Goal: Task Accomplishment & Management: Use online tool/utility

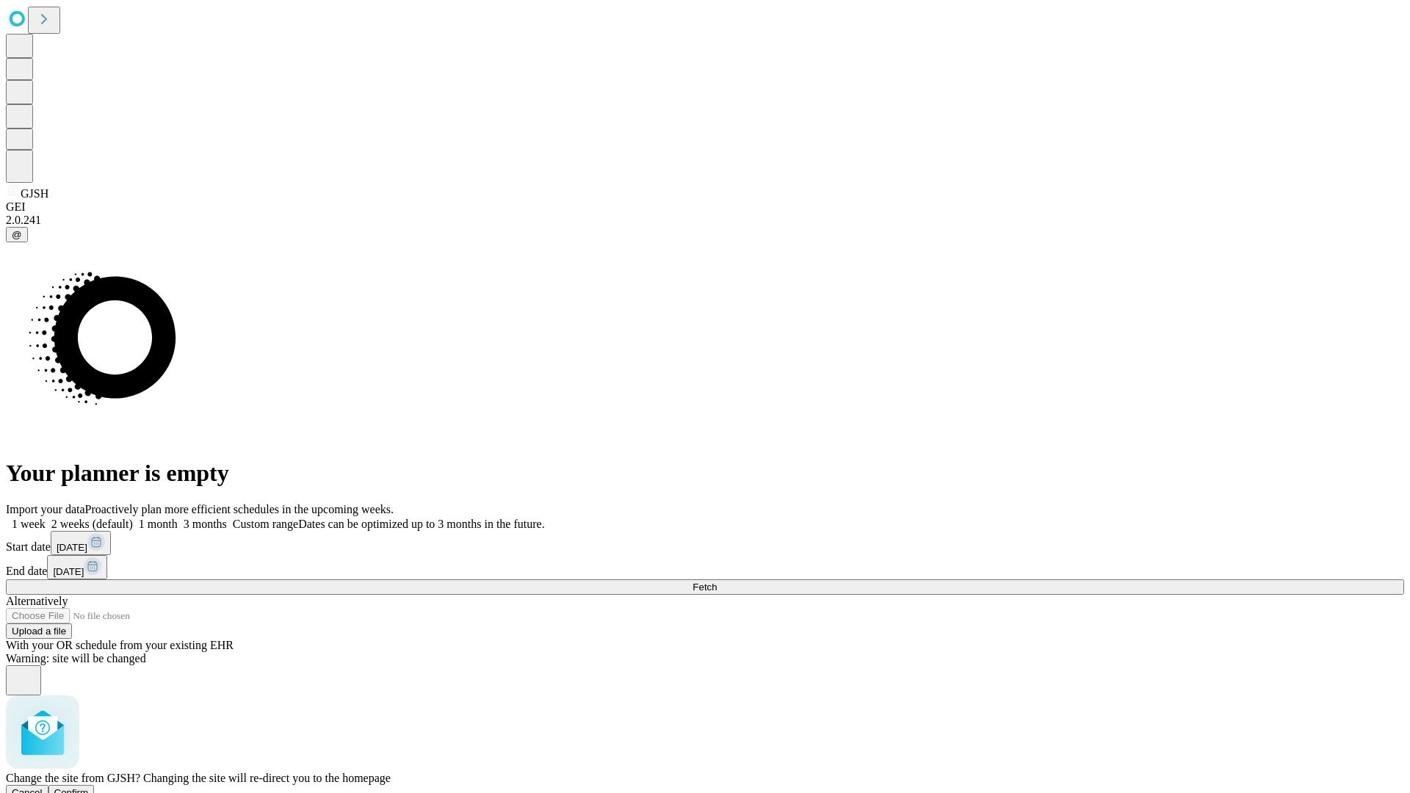
click at [89, 788] on span "Confirm" at bounding box center [71, 793] width 35 height 11
click at [46, 518] on label "1 week" at bounding box center [26, 524] width 40 height 12
click at [717, 582] on span "Fetch" at bounding box center [705, 587] width 24 height 11
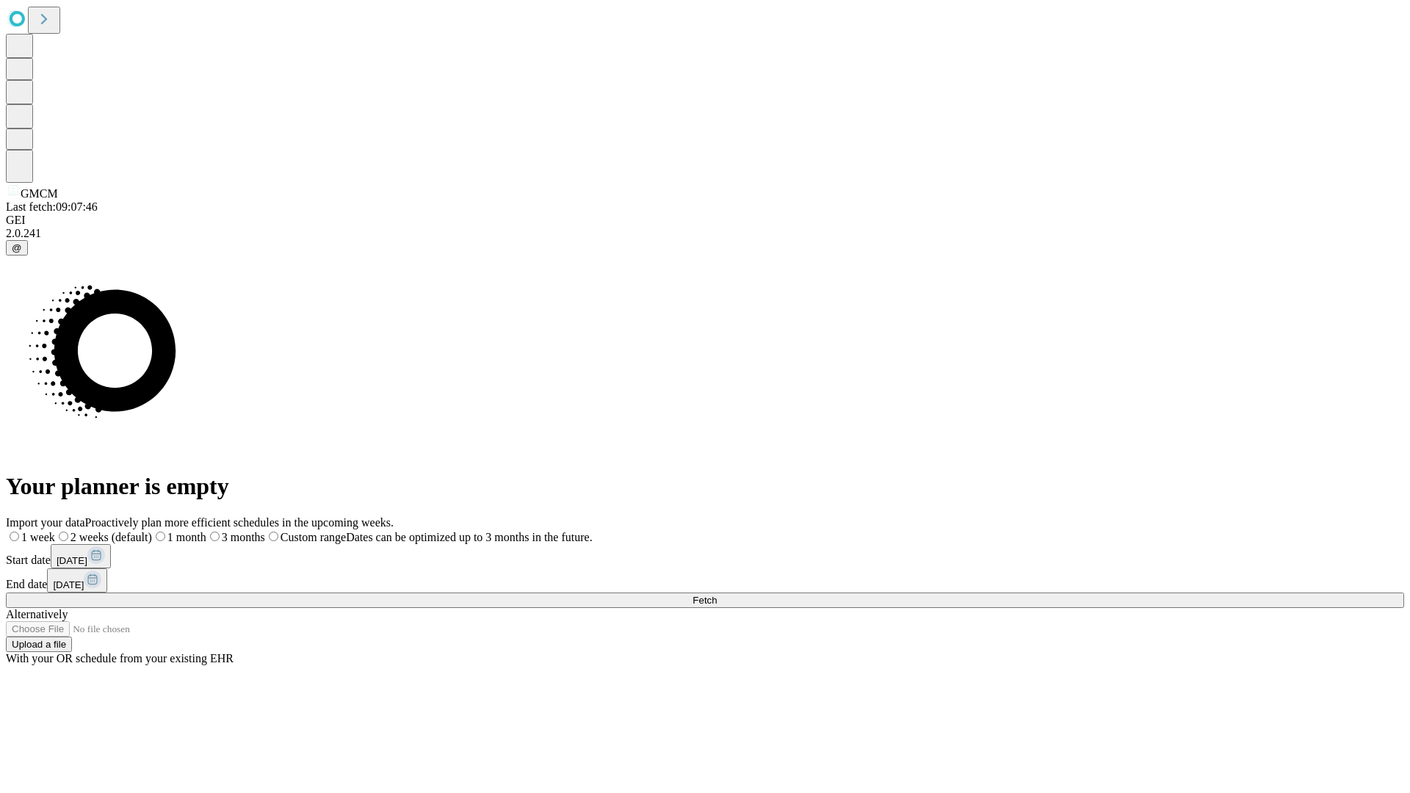
click at [717, 595] on span "Fetch" at bounding box center [705, 600] width 24 height 11
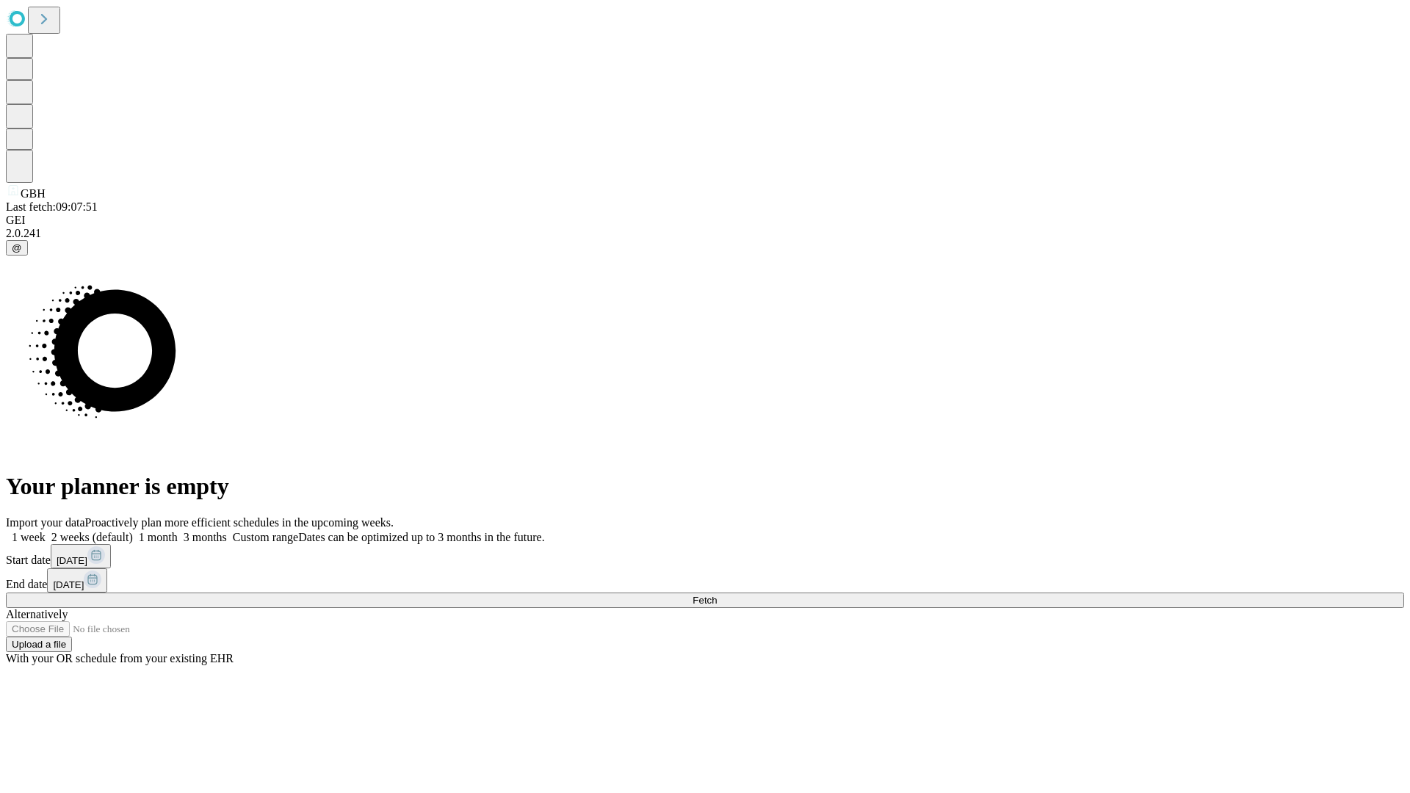
click at [46, 531] on label "1 week" at bounding box center [26, 537] width 40 height 12
click at [717, 595] on span "Fetch" at bounding box center [705, 600] width 24 height 11
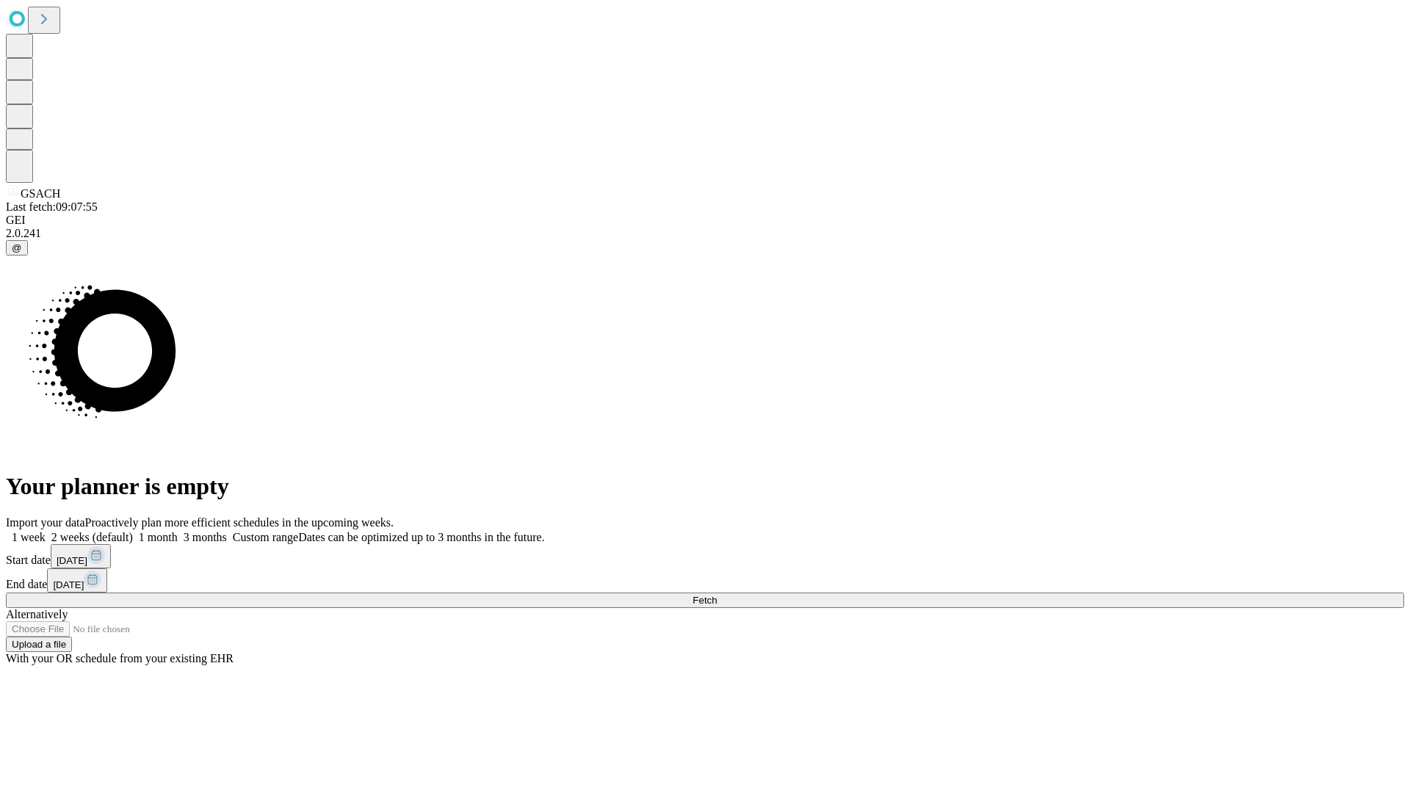
click at [46, 531] on label "1 week" at bounding box center [26, 537] width 40 height 12
click at [717, 595] on span "Fetch" at bounding box center [705, 600] width 24 height 11
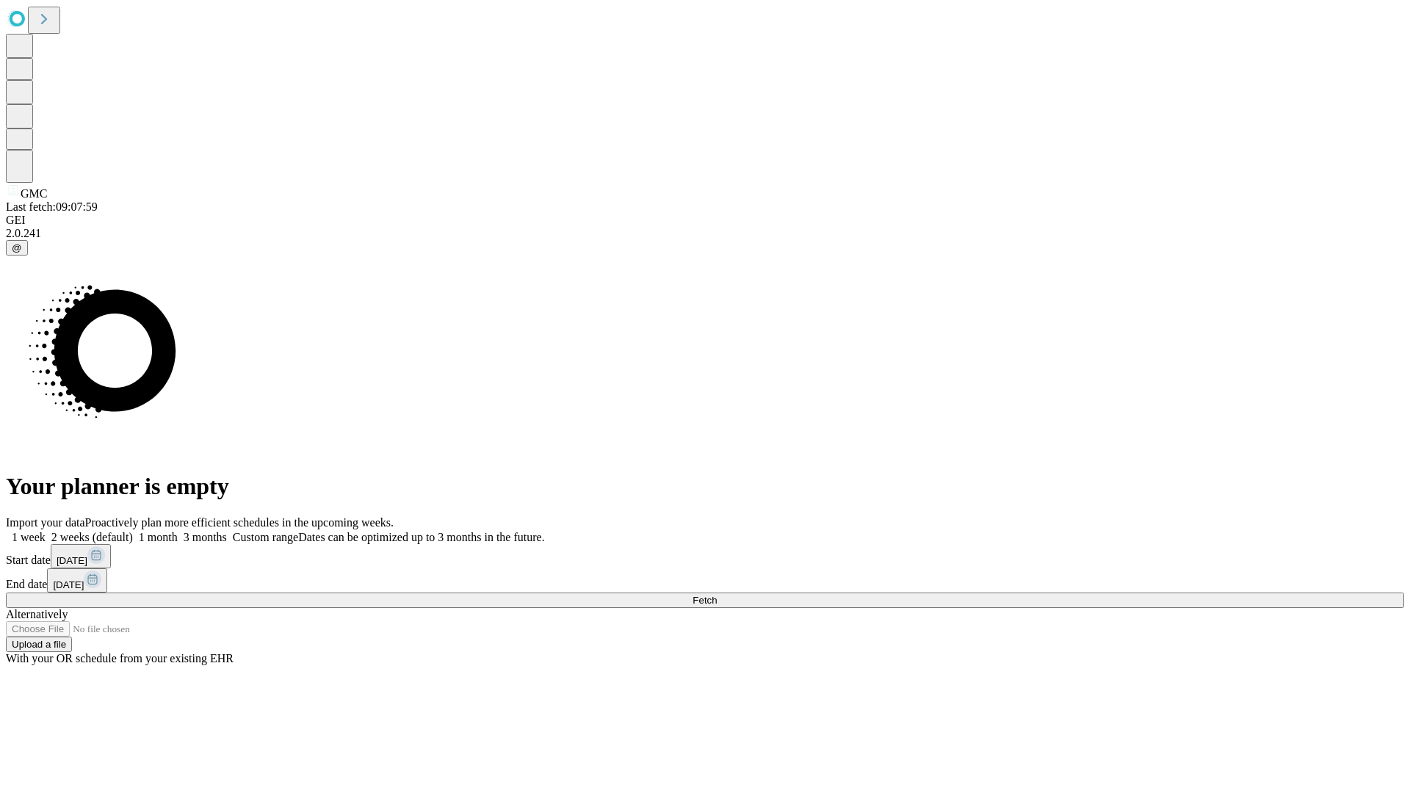
click at [46, 531] on label "1 week" at bounding box center [26, 537] width 40 height 12
click at [717, 595] on span "Fetch" at bounding box center [705, 600] width 24 height 11
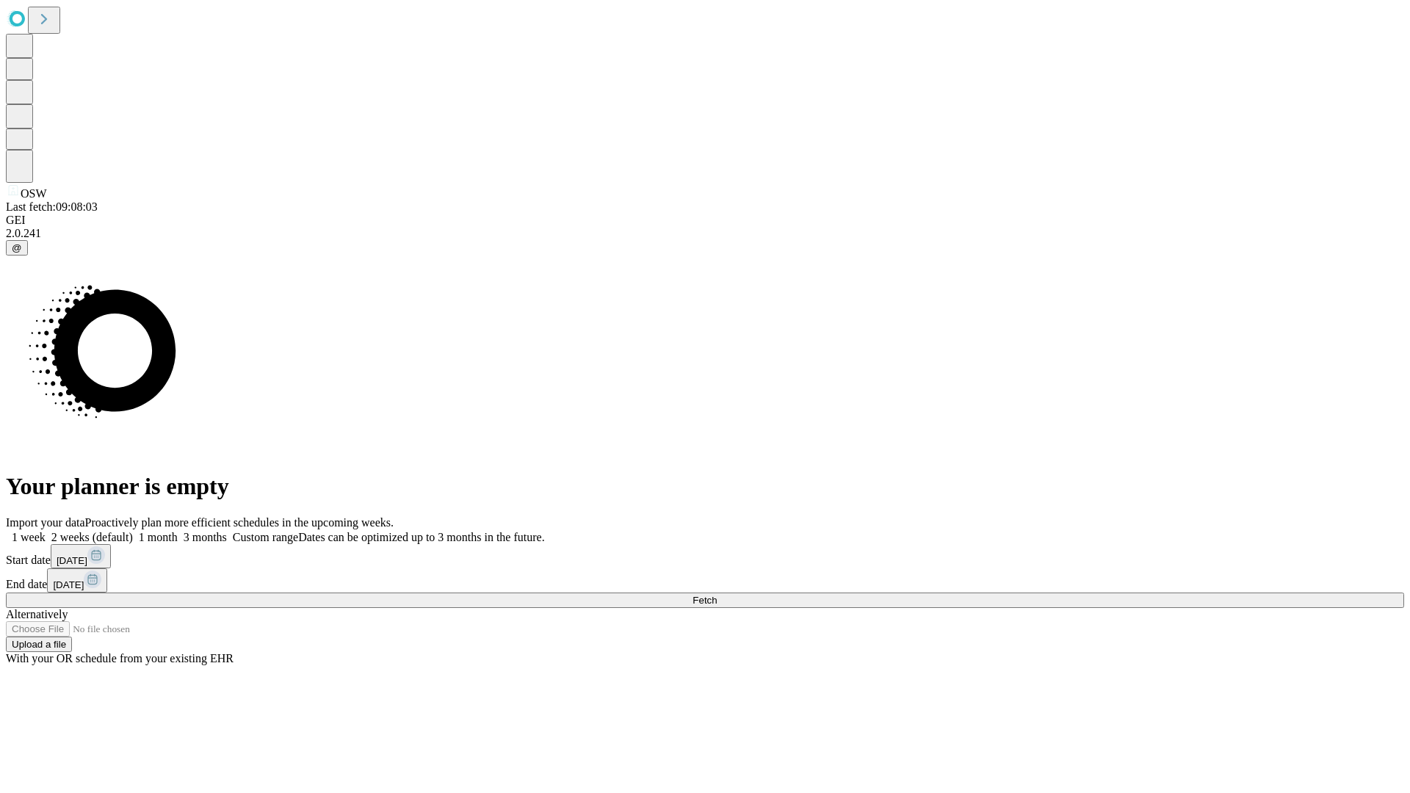
click at [717, 595] on span "Fetch" at bounding box center [705, 600] width 24 height 11
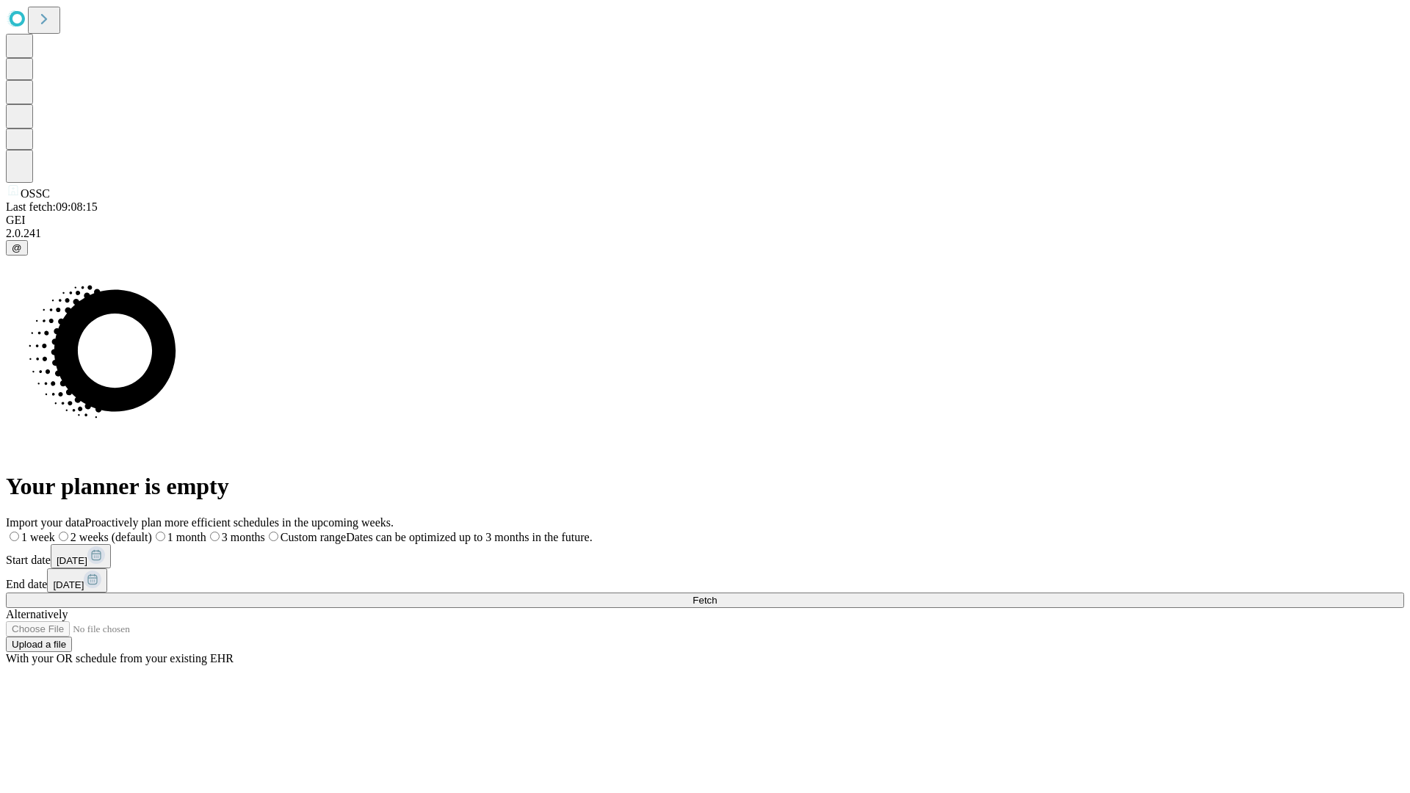
click at [55, 531] on label "1 week" at bounding box center [30, 537] width 49 height 12
click at [717, 595] on span "Fetch" at bounding box center [705, 600] width 24 height 11
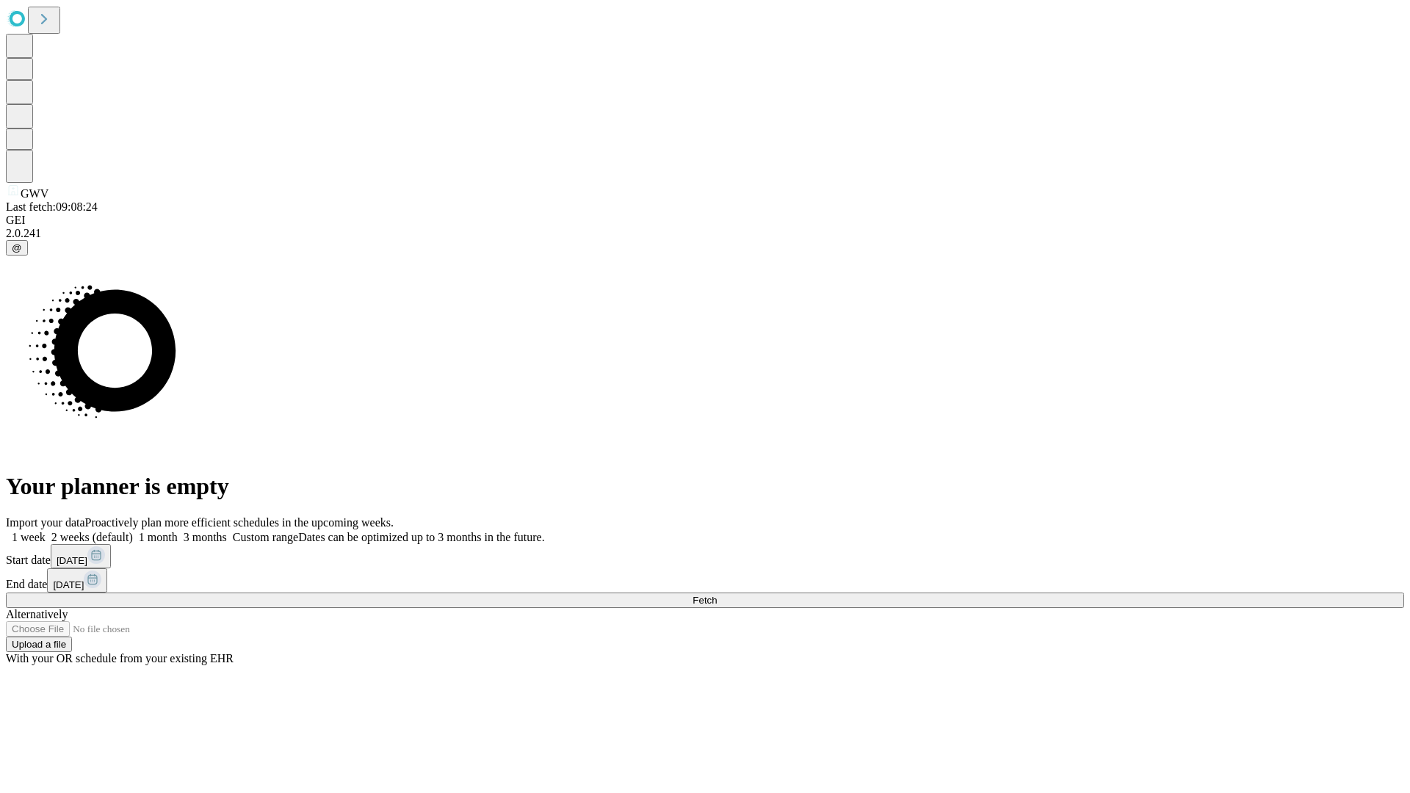
click at [46, 531] on label "1 week" at bounding box center [26, 537] width 40 height 12
click at [717, 595] on span "Fetch" at bounding box center [705, 600] width 24 height 11
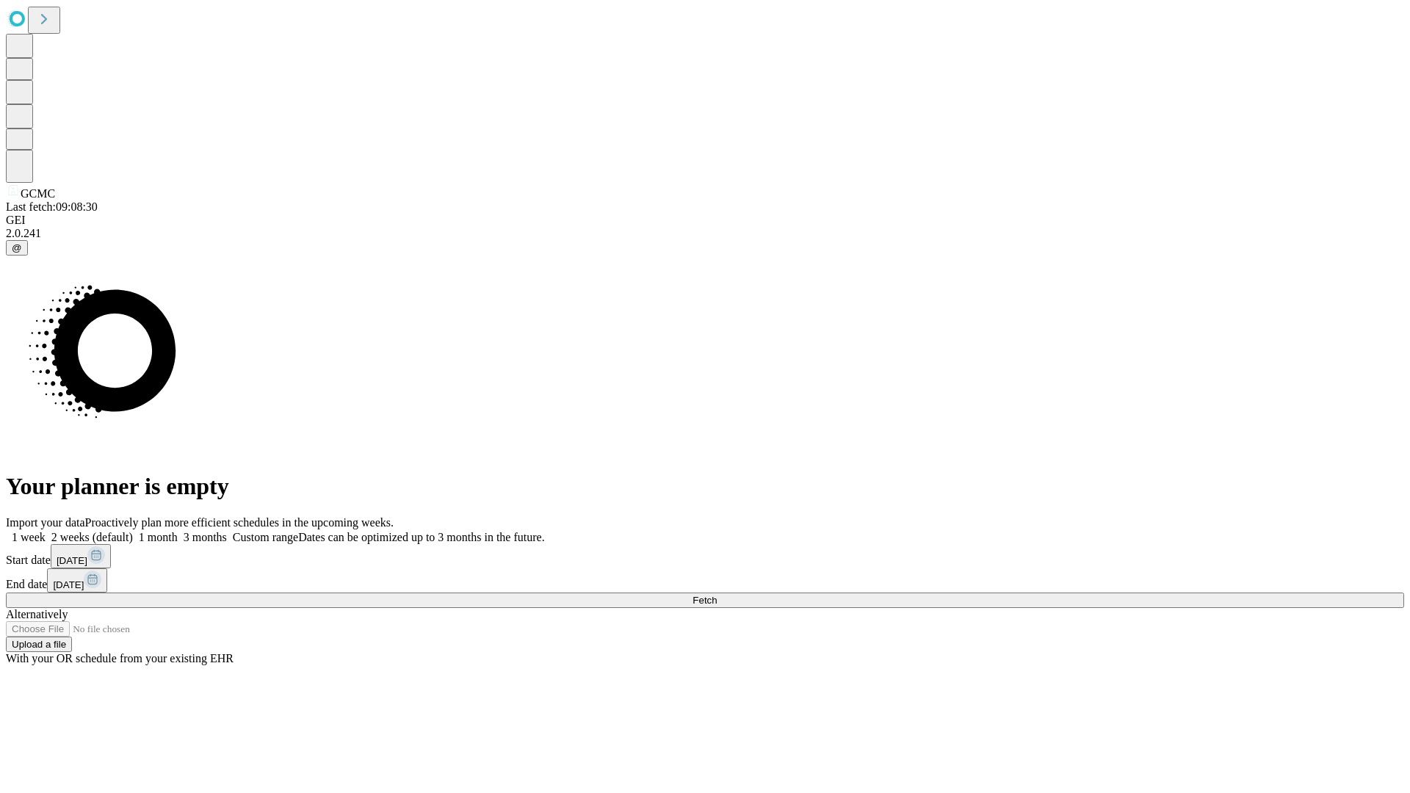
click at [46, 531] on label "1 week" at bounding box center [26, 537] width 40 height 12
click at [717, 595] on span "Fetch" at bounding box center [705, 600] width 24 height 11
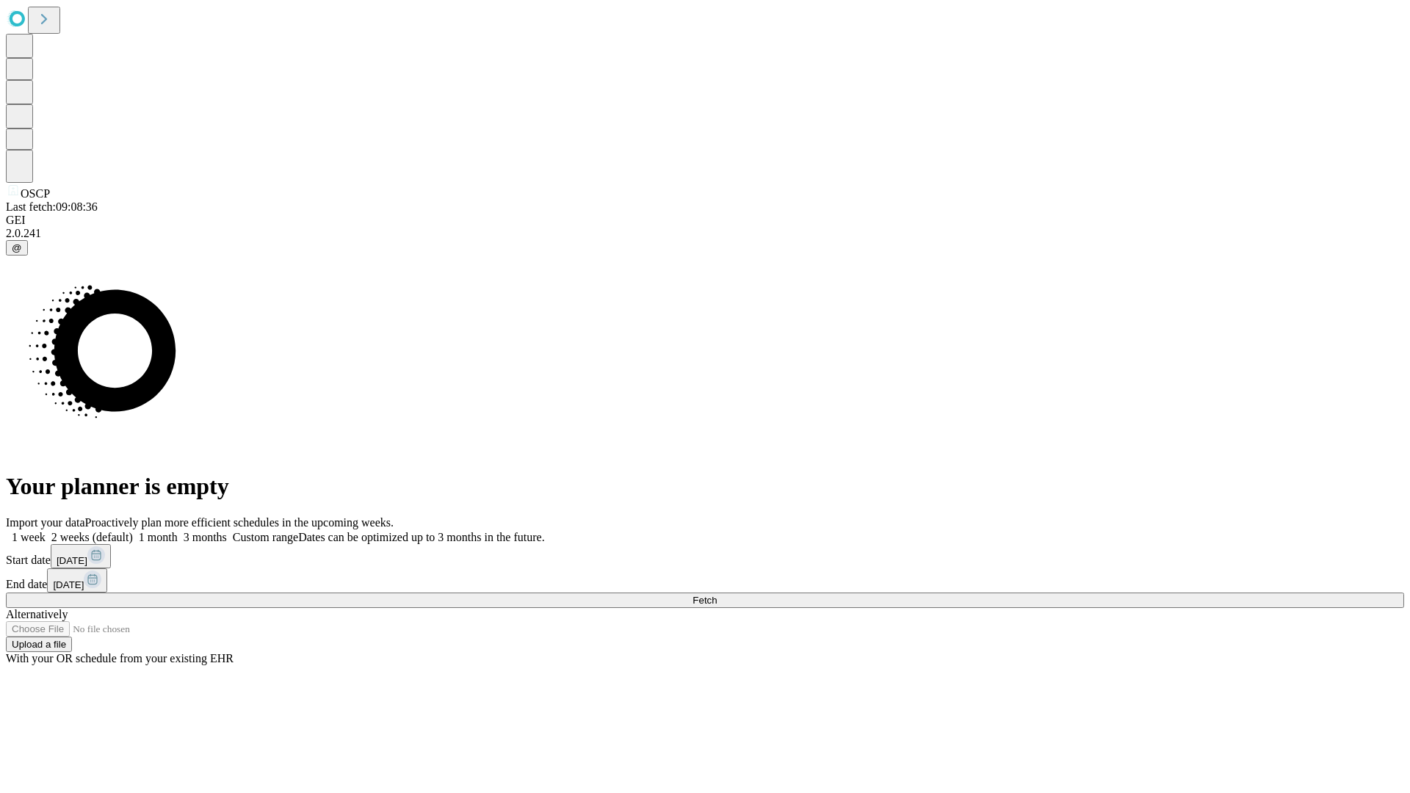
click at [46, 531] on label "1 week" at bounding box center [26, 537] width 40 height 12
click at [717, 595] on span "Fetch" at bounding box center [705, 600] width 24 height 11
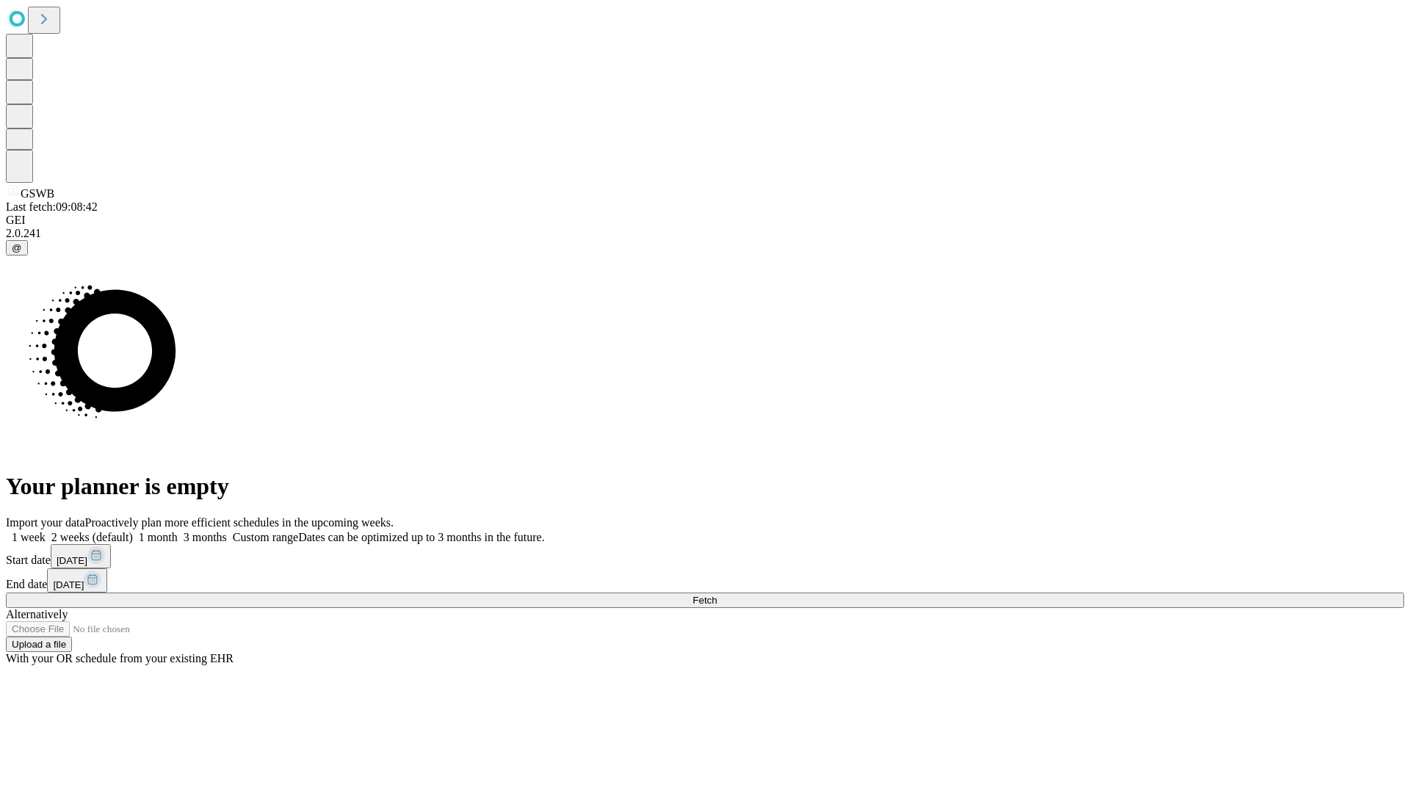
click at [46, 531] on label "1 week" at bounding box center [26, 537] width 40 height 12
click at [717, 595] on span "Fetch" at bounding box center [705, 600] width 24 height 11
